Goal: Task Accomplishment & Management: Use online tool/utility

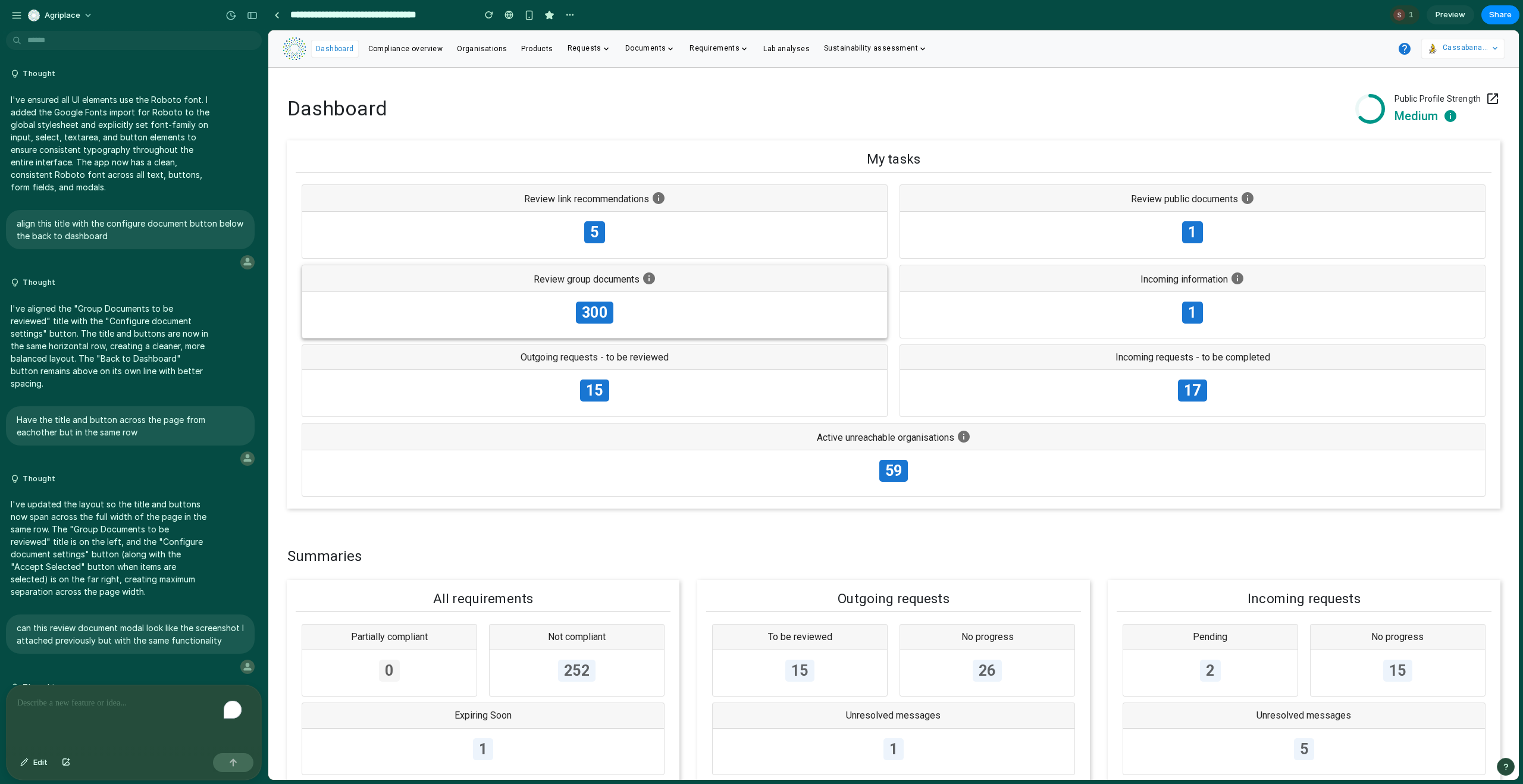
scroll to position [2955, 0]
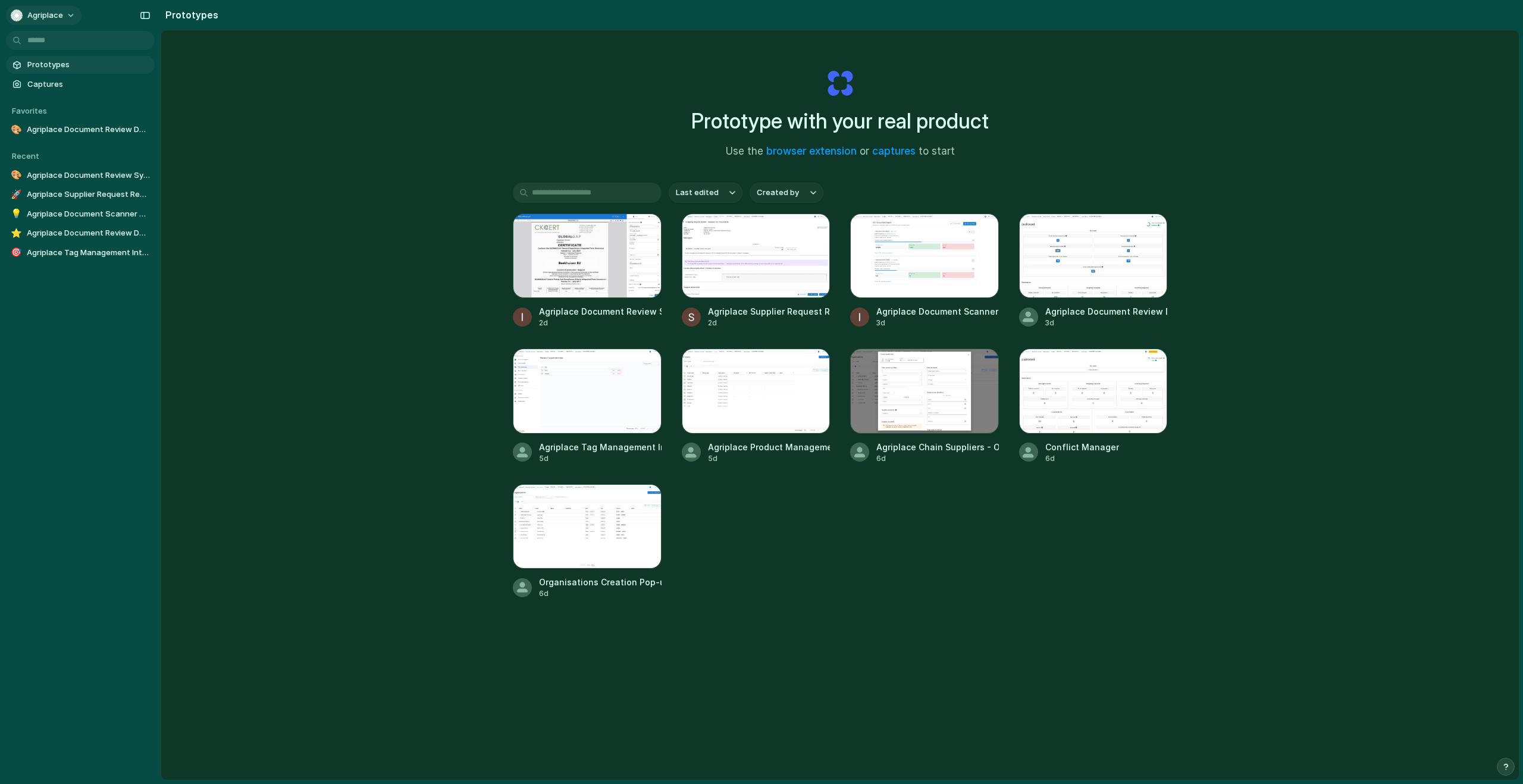
click at [60, 8] on button "Agriplace" at bounding box center [44, 15] width 76 height 19
click at [64, 60] on span "Invite members" at bounding box center [56, 61] width 57 height 12
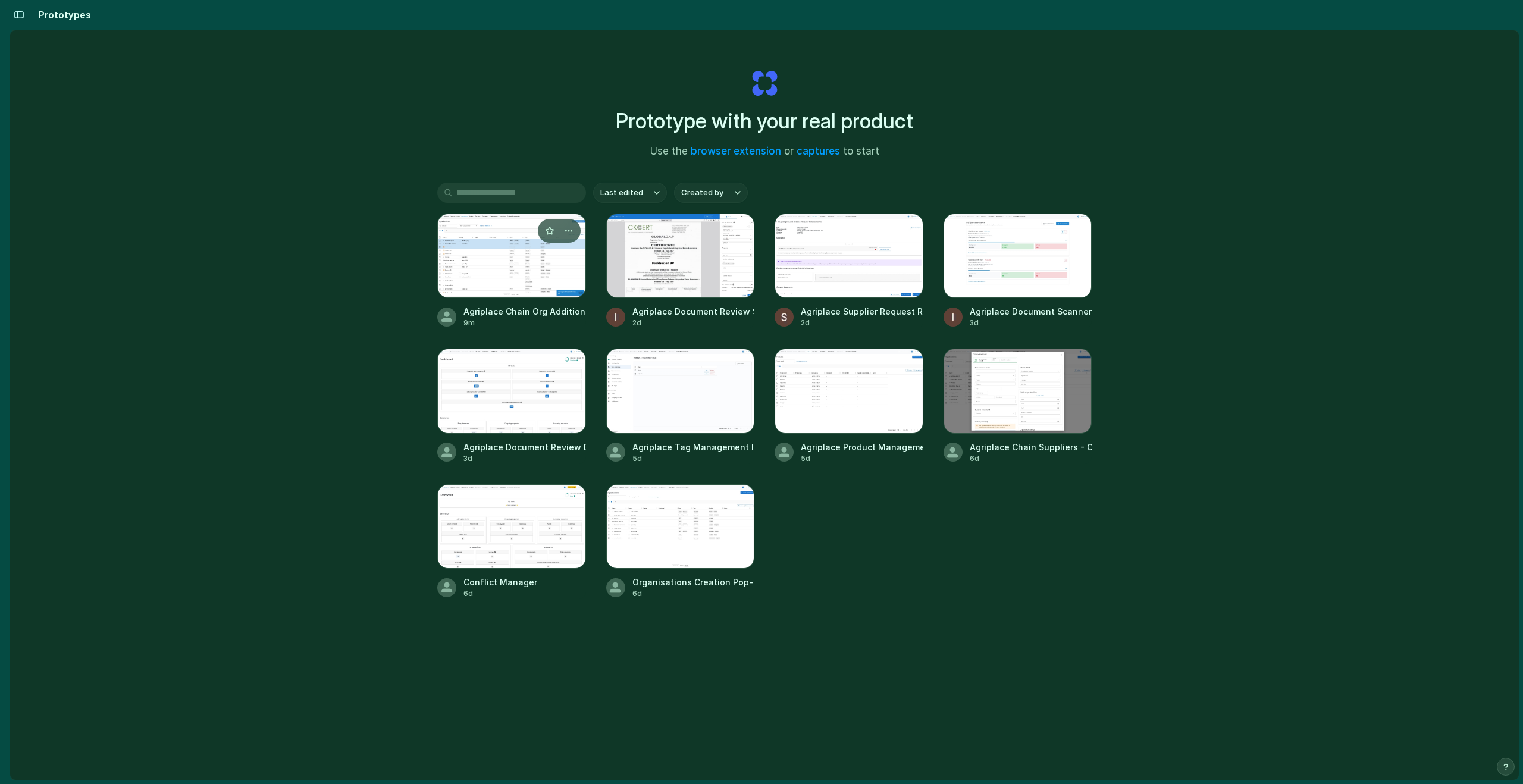
click at [511, 266] on div at bounding box center [511, 256] width 149 height 84
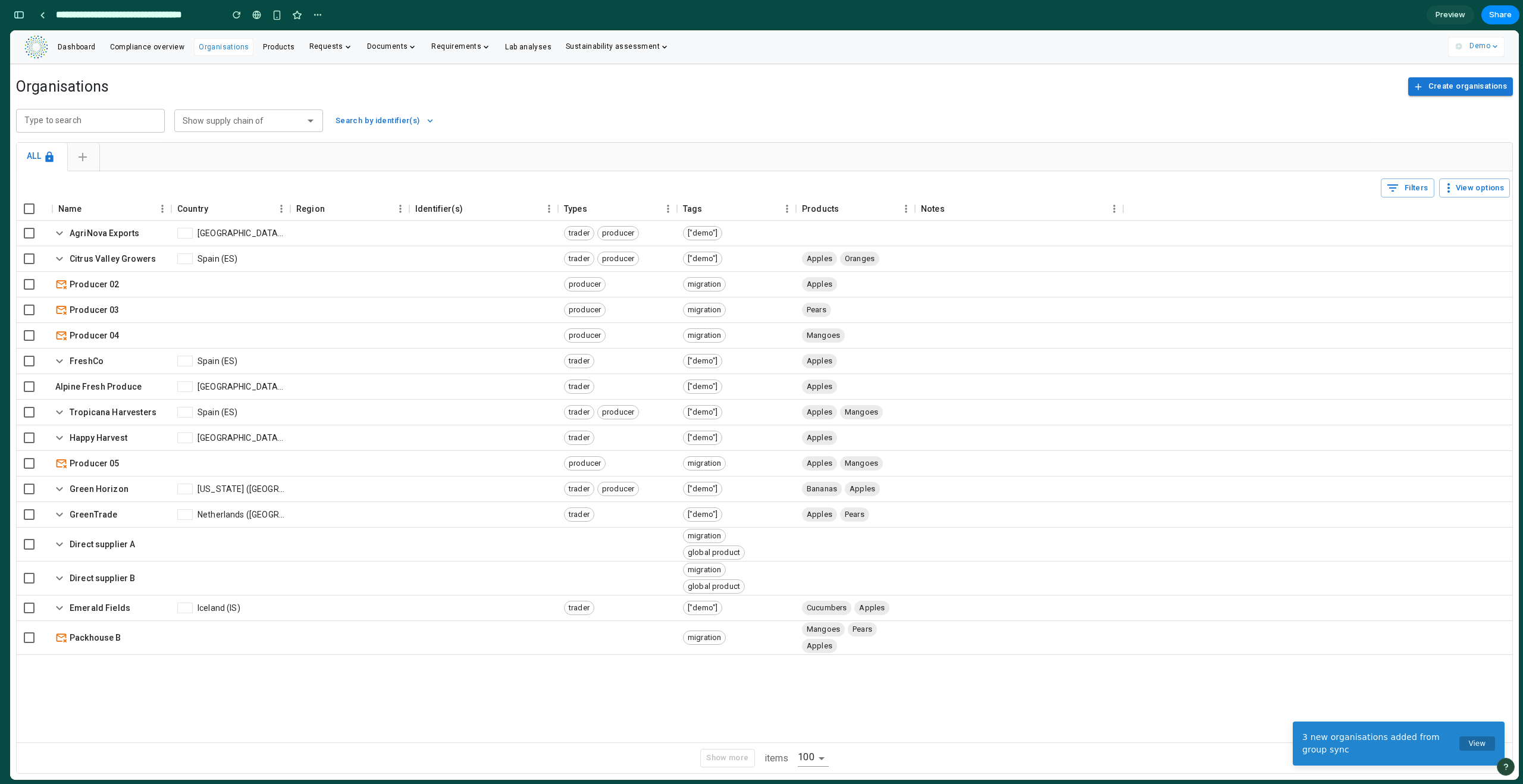
click at [1481, 742] on button "View" at bounding box center [1477, 743] width 35 height 14
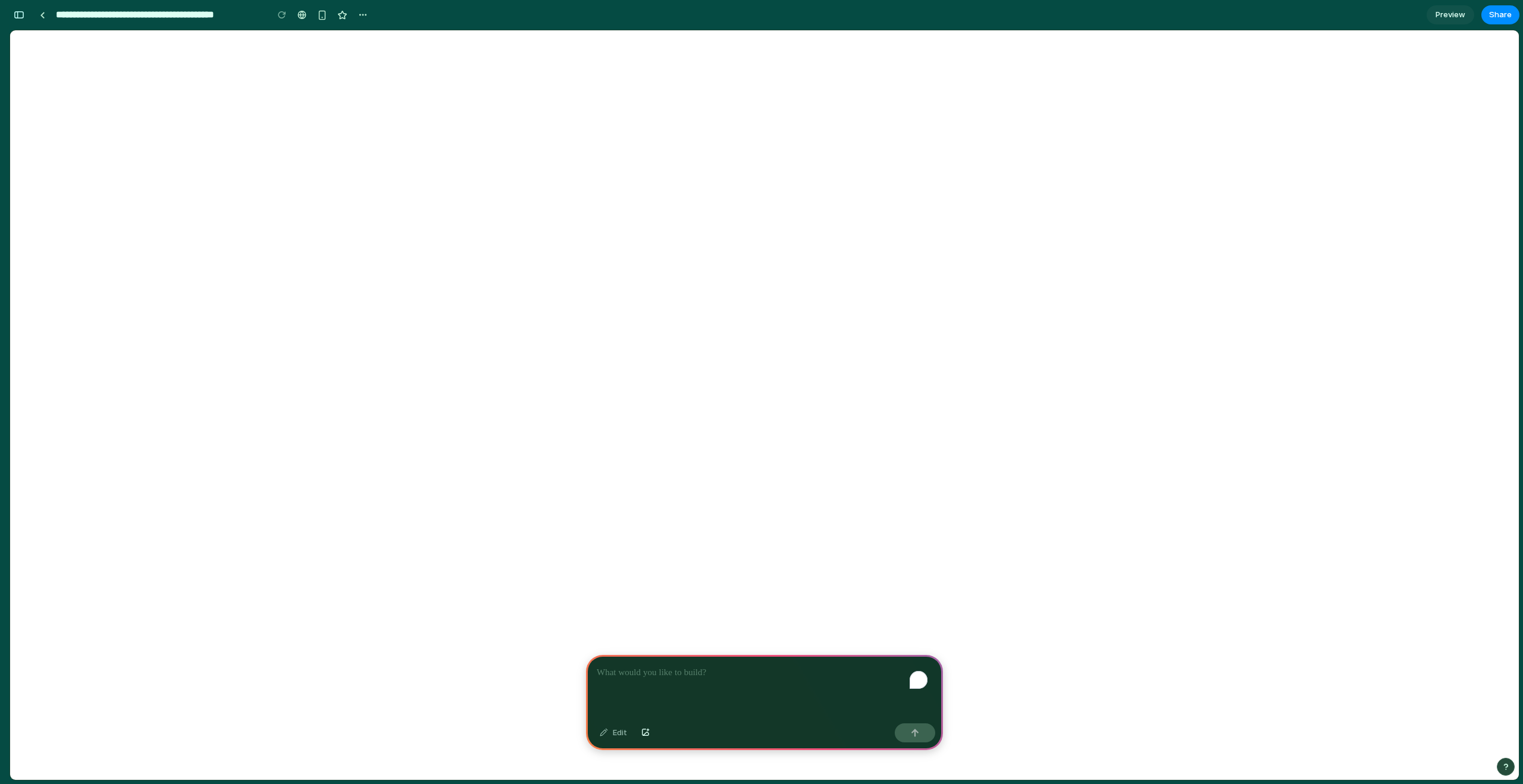
click at [764, 675] on div "To enrich screen reader interactions, please activate Accessibility in Grammarl…" at bounding box center [765, 687] width 357 height 64
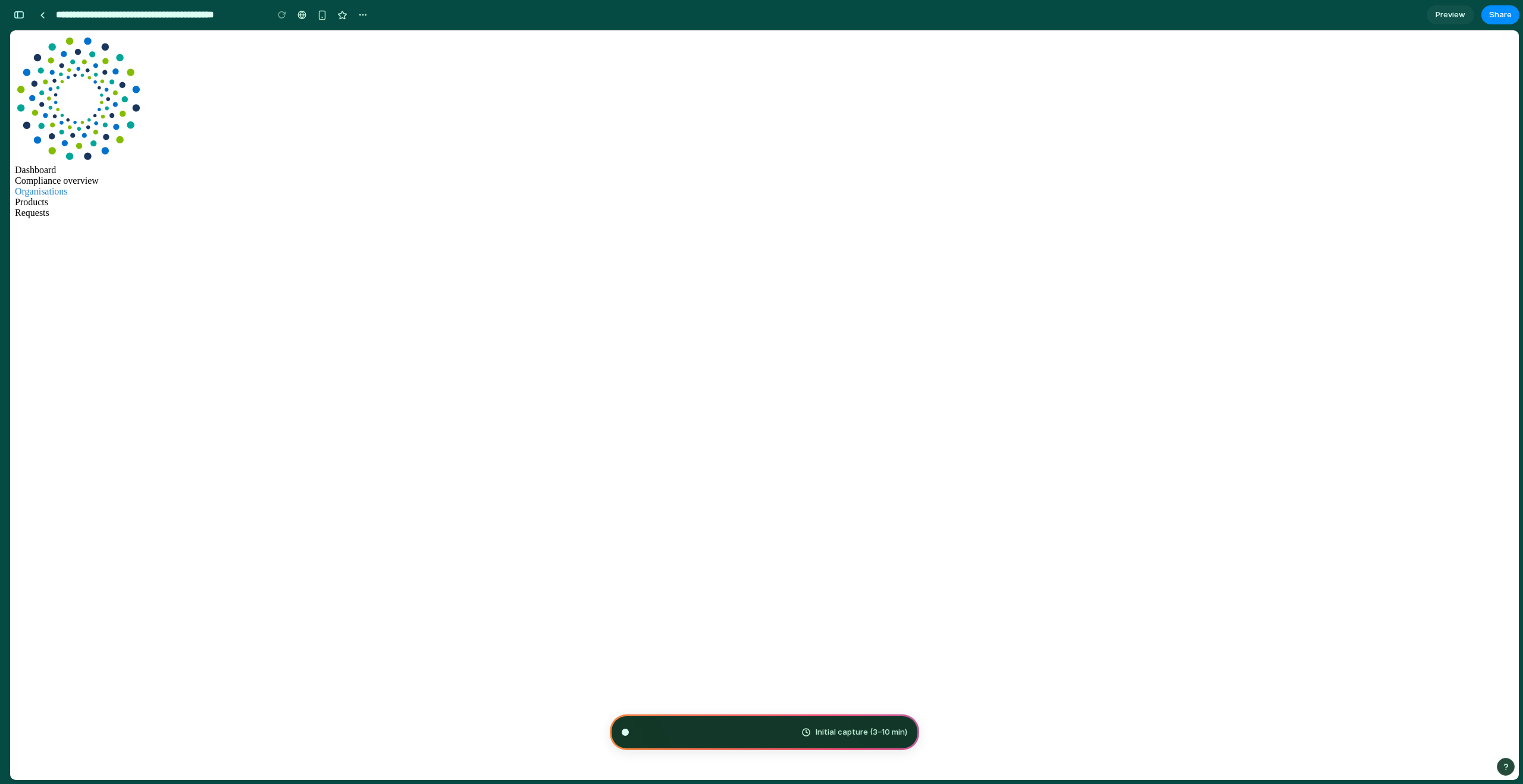
type input "**********"
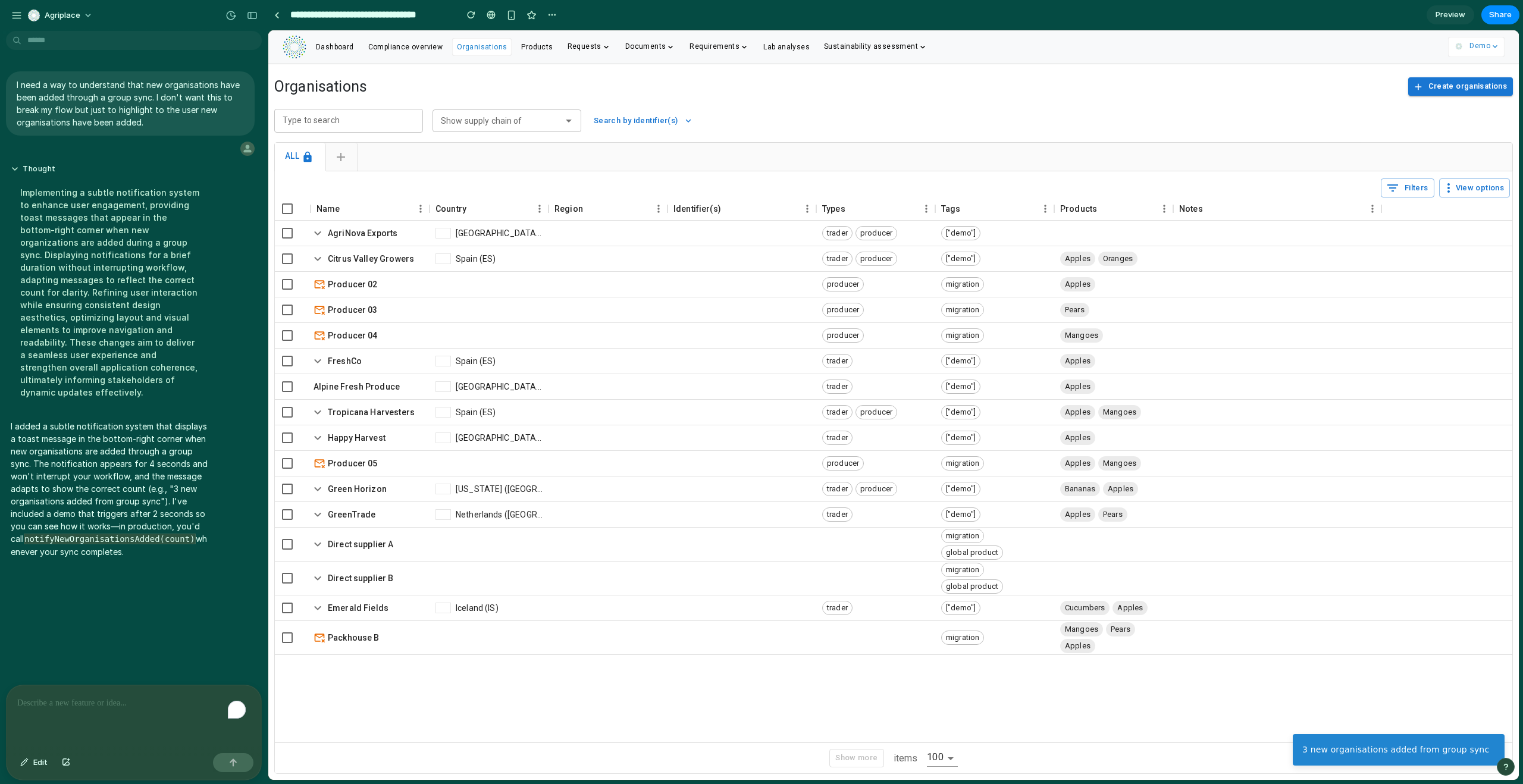
click at [1405, 746] on div "3 new organisations added from group sync" at bounding box center [1396, 749] width 187 height 13
click at [96, 709] on div "To enrich screen reader interactions, please activate Accessibility in Grammarl…" at bounding box center [134, 717] width 254 height 63
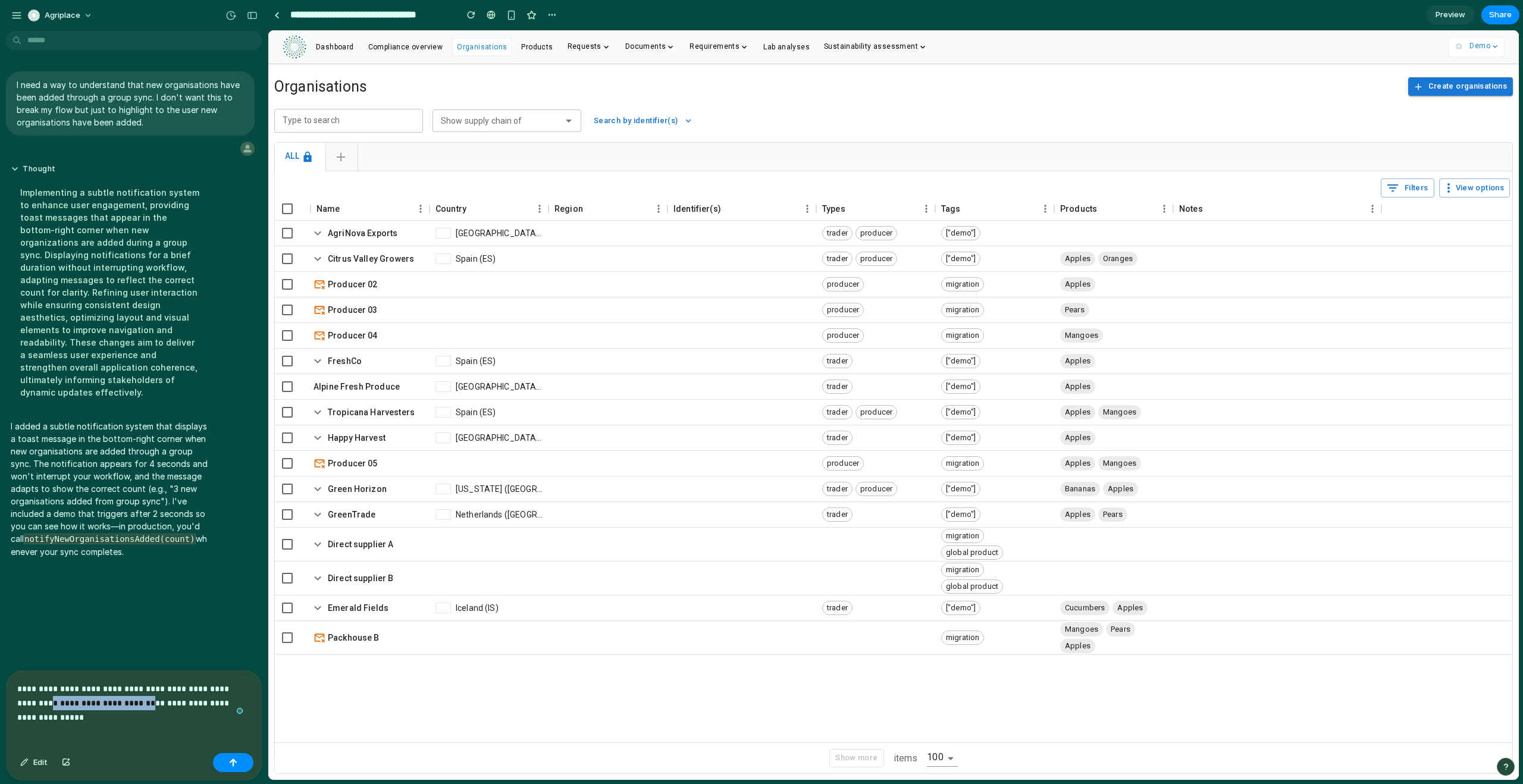
drag, startPoint x: 384, startPoint y: 730, endPoint x: 286, endPoint y: 683, distance: 108.7
click at [126, 709] on div "**********" at bounding box center [134, 710] width 254 height 77
drag, startPoint x: 117, startPoint y: 700, endPoint x: 254, endPoint y: 694, distance: 137.1
click at [254, 694] on div "**********" at bounding box center [134, 710] width 254 height 77
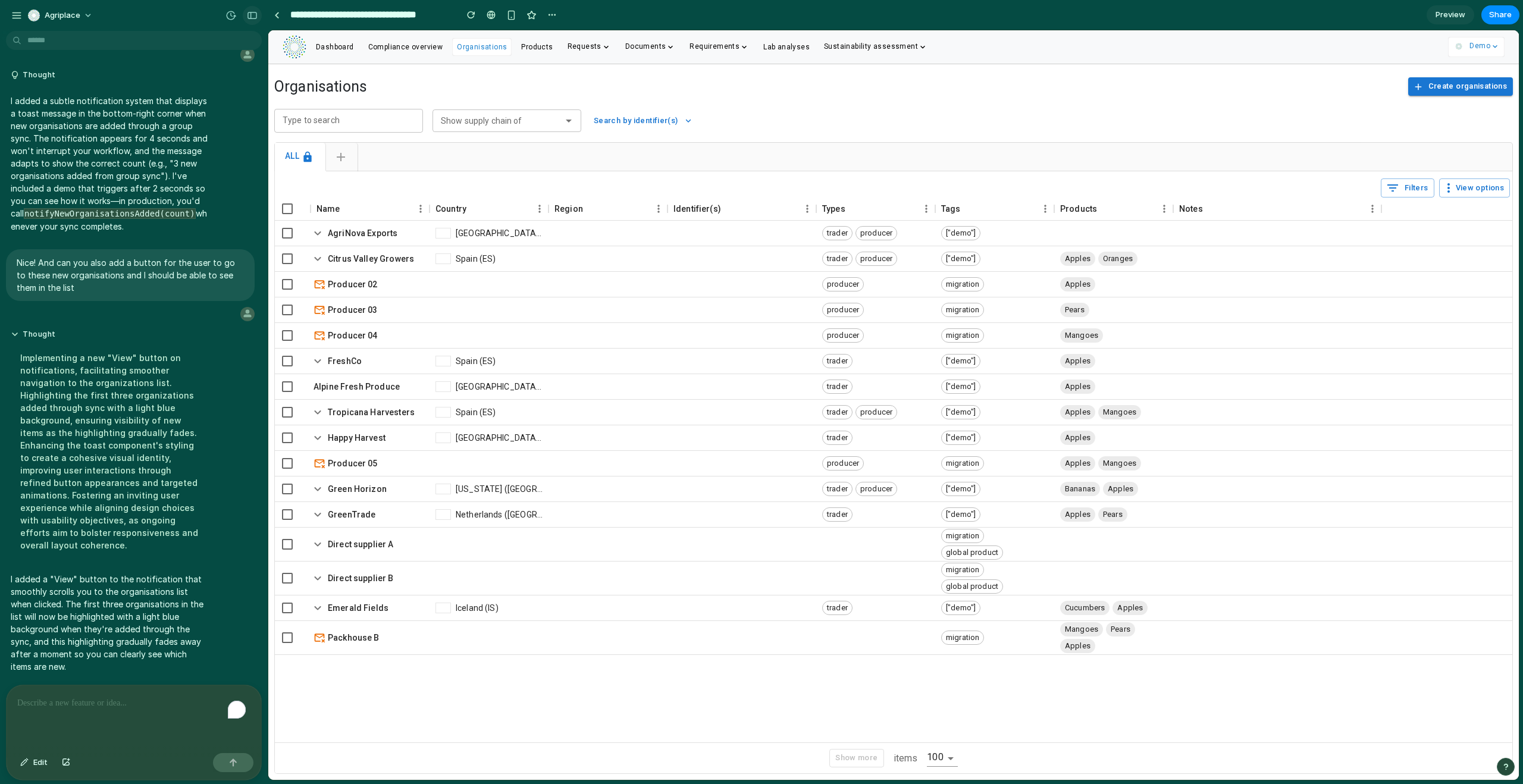
click at [251, 15] on div "button" at bounding box center [252, 15] width 11 height 8
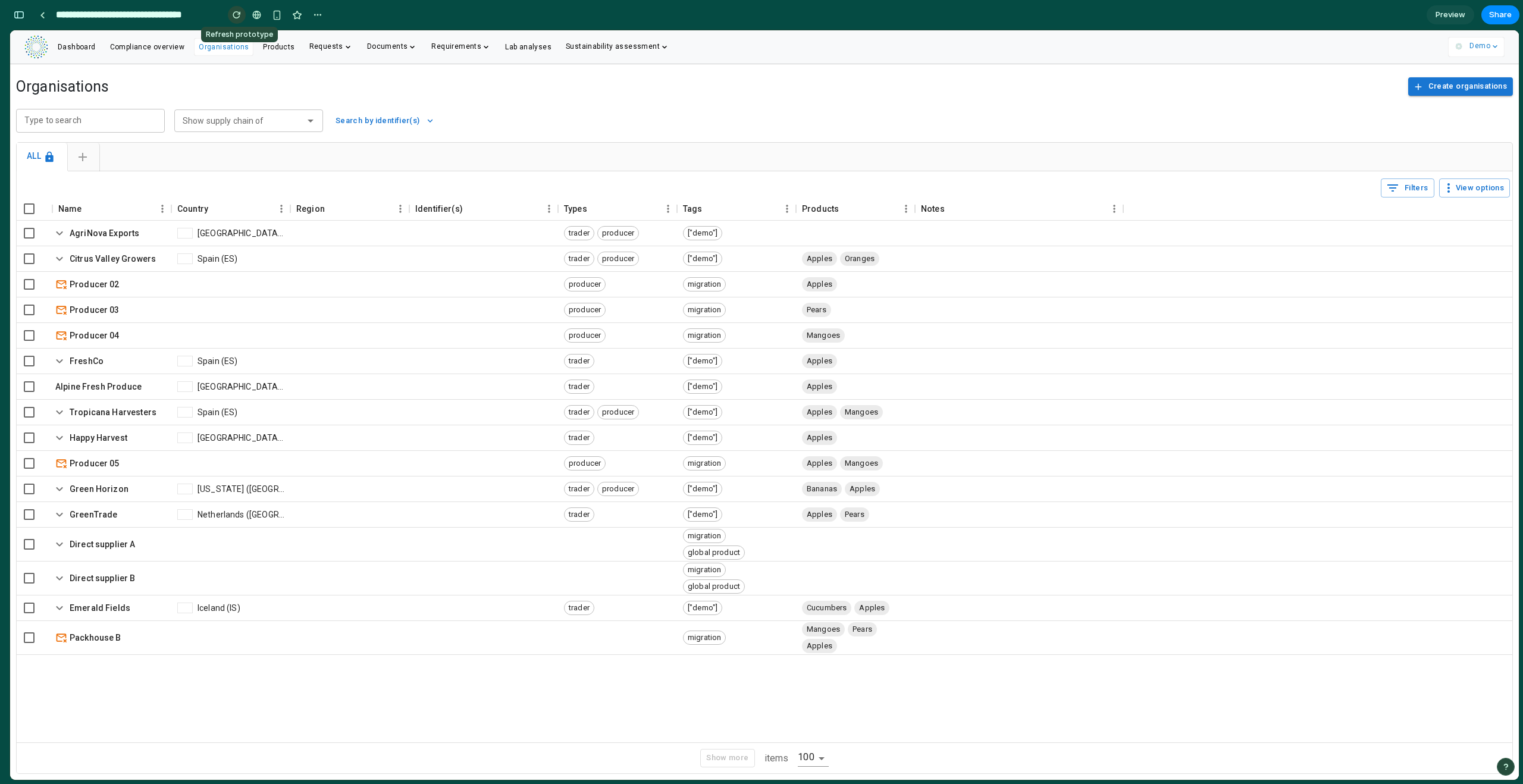
click at [234, 13] on div "button" at bounding box center [237, 15] width 8 height 8
click at [234, 15] on div "button" at bounding box center [237, 15] width 8 height 8
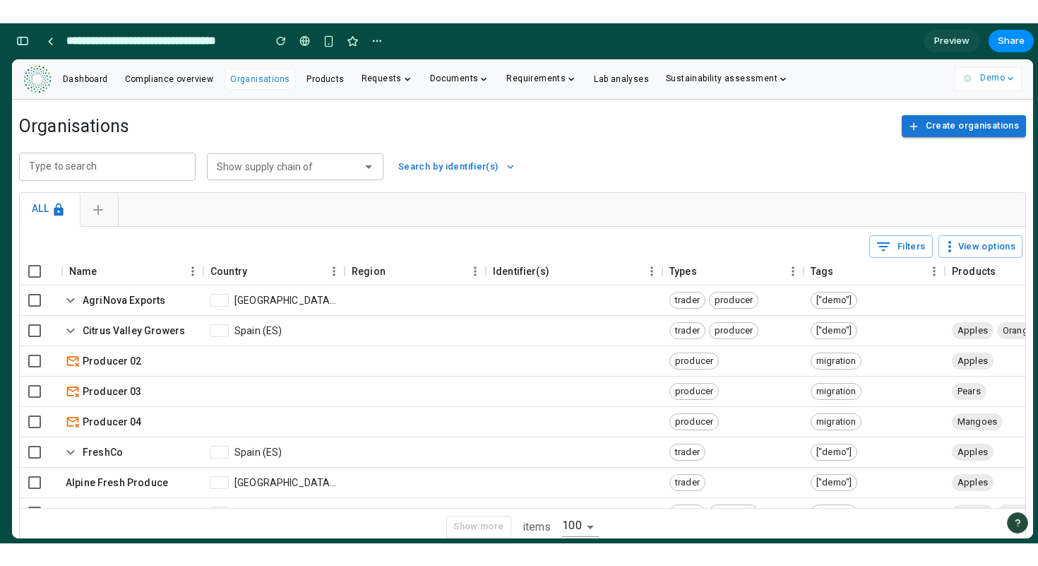
scroll to position [0, 90]
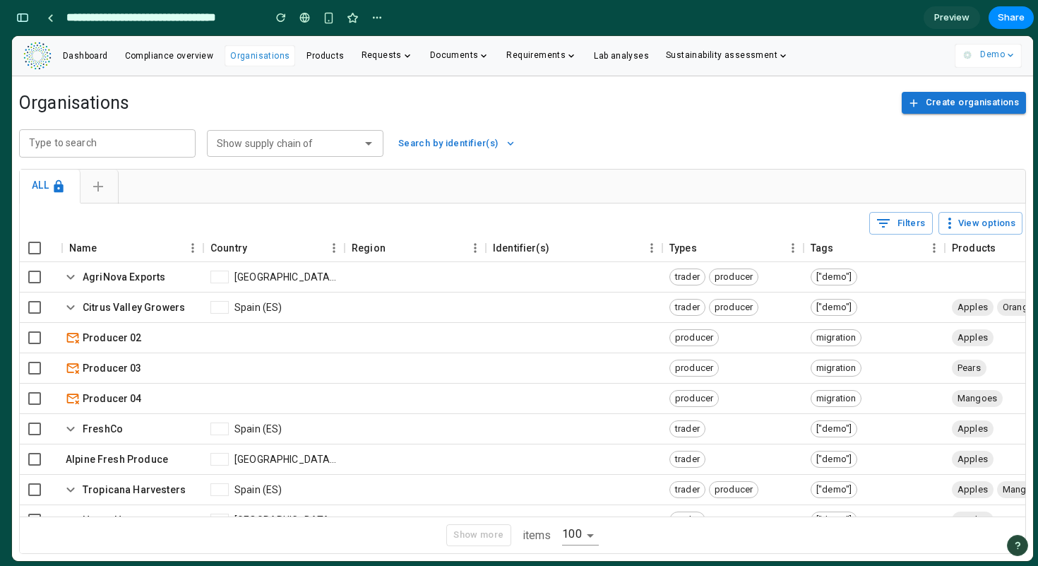
click at [583, 198] on div "All" at bounding box center [523, 186] width 1006 height 34
click at [287, 19] on button "button" at bounding box center [280, 17] width 21 height 21
click at [278, 17] on div "button" at bounding box center [281, 18] width 10 height 10
click at [274, 24] on button "button" at bounding box center [280, 17] width 21 height 21
